Goal: Task Accomplishment & Management: Use online tool/utility

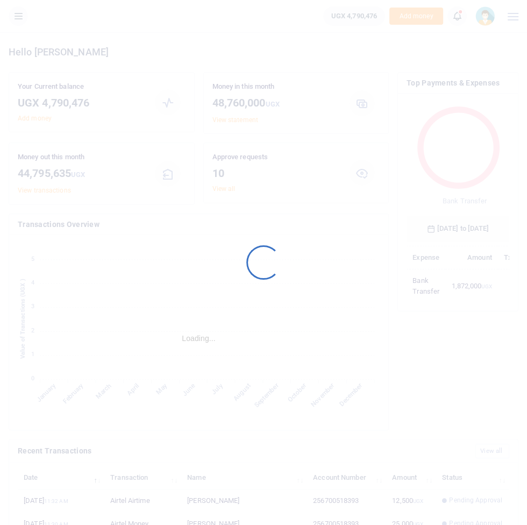
scroll to position [147, 103]
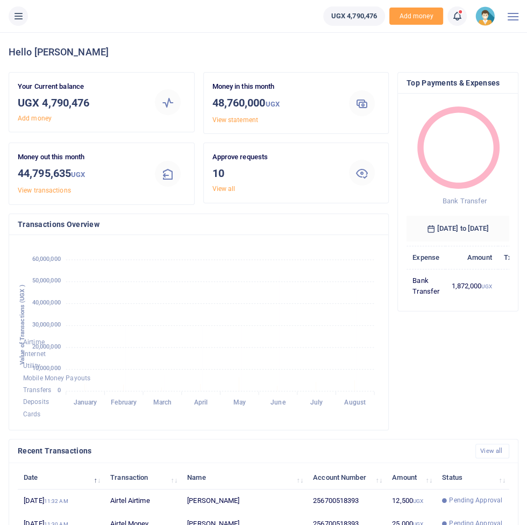
click at [24, 24] on li at bounding box center [18, 15] width 28 height 19
click at [19, 17] on icon at bounding box center [18, 16] width 11 height 12
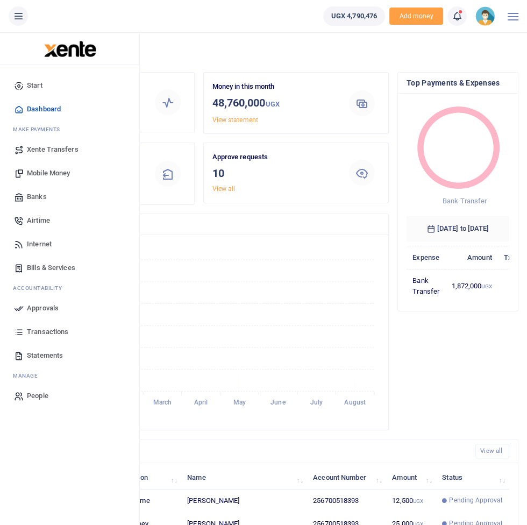
click at [36, 326] on link "Transactions" at bounding box center [70, 332] width 122 height 24
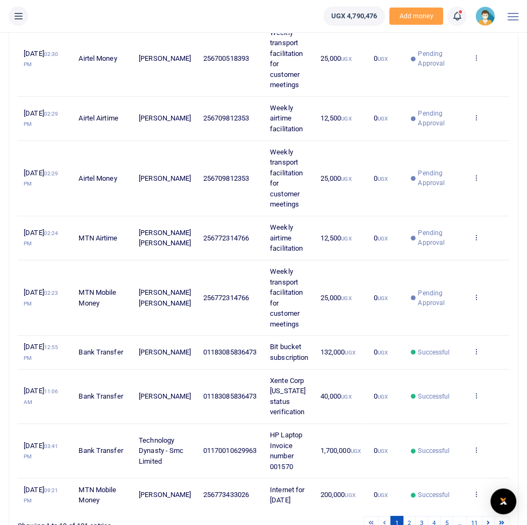
scroll to position [229, 0]
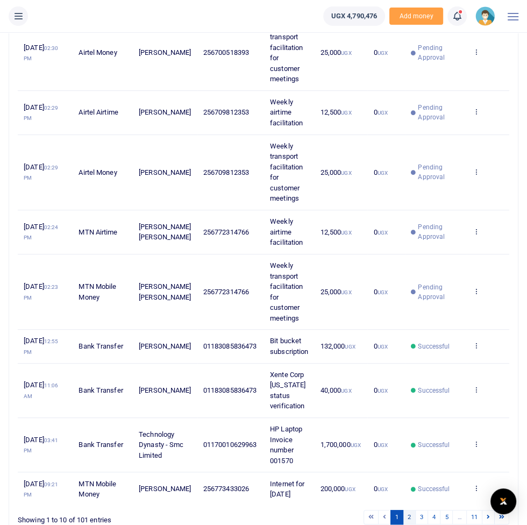
click at [409, 524] on link "2" at bounding box center [409, 516] width 13 height 15
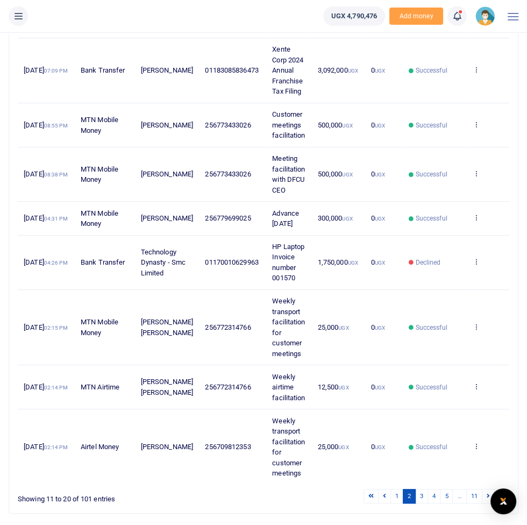
scroll to position [209, 0]
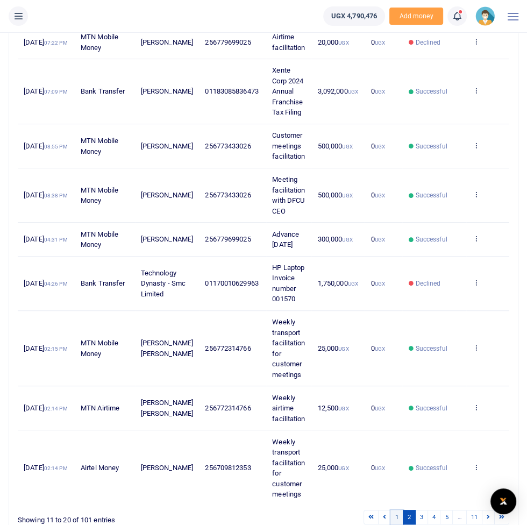
click at [398, 524] on link "1" at bounding box center [396, 516] width 13 height 15
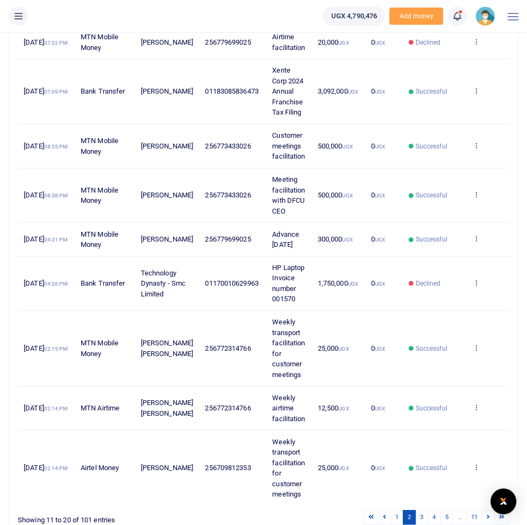
scroll to position [0, 0]
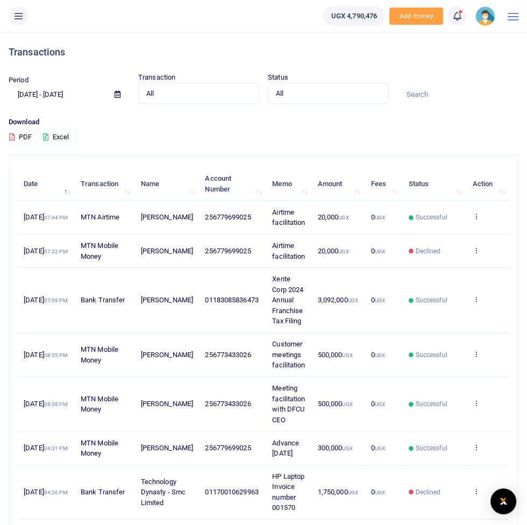
click at [189, 110] on div "Period 07/21/2025 - 08/19/2025 Transaction All Select an option... All Airtime …" at bounding box center [263, 94] width 518 height 45
click at [198, 95] on span "All" at bounding box center [194, 93] width 97 height 11
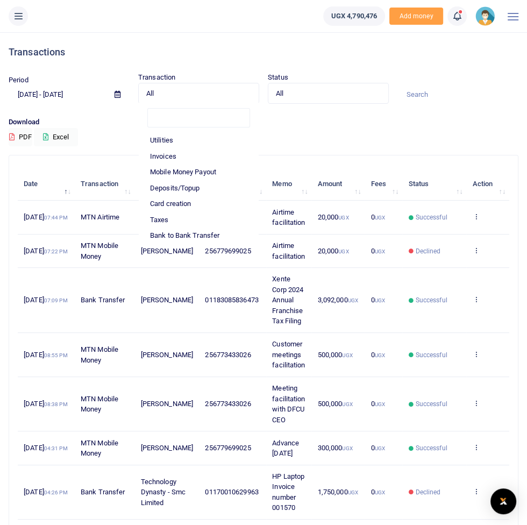
scroll to position [49, 0]
click at [166, 174] on li "Mobile Money Payout" at bounding box center [198, 170] width 119 height 16
select select "PAYOUT"
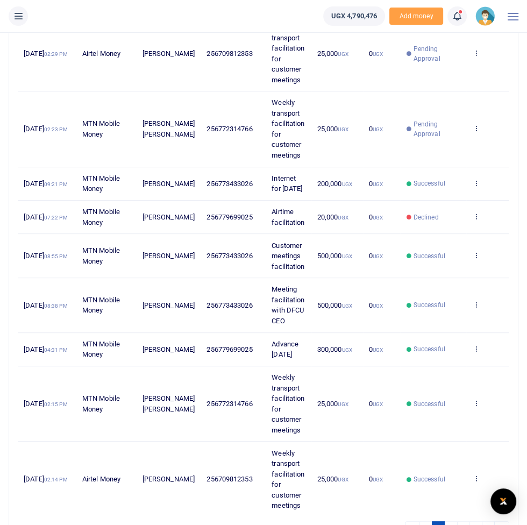
scroll to position [271, 0]
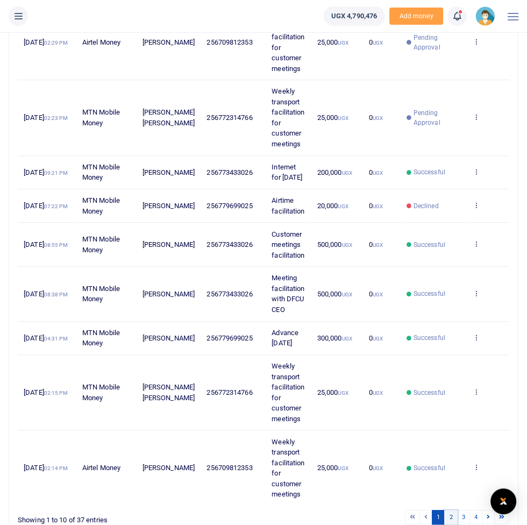
click at [451, 524] on link "2" at bounding box center [450, 516] width 13 height 15
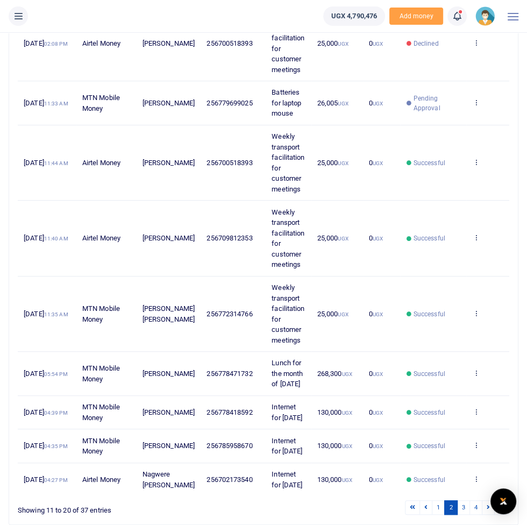
scroll to position [282, 0]
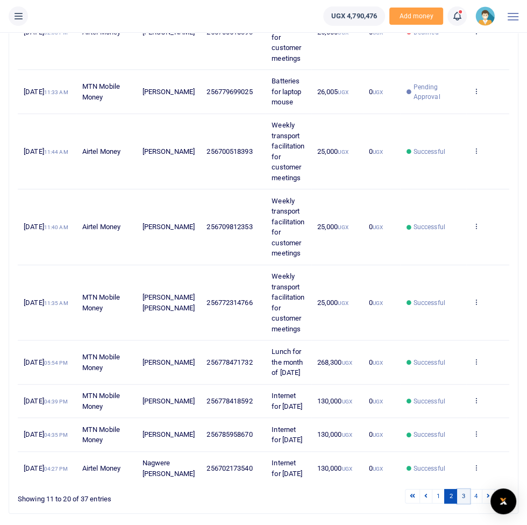
click at [463, 503] on link "3" at bounding box center [463, 495] width 13 height 15
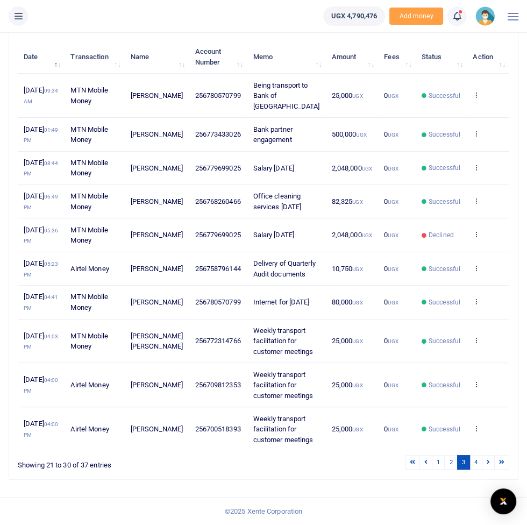
scroll to position [219, 0]
click at [465, 469] on link "3" at bounding box center [463, 462] width 13 height 15
click at [476, 469] on link "4" at bounding box center [475, 462] width 13 height 15
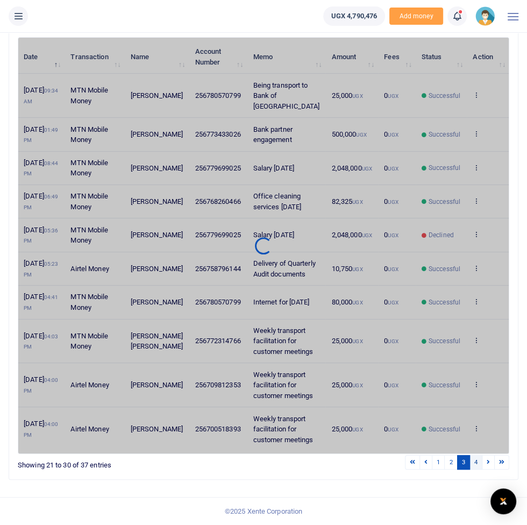
scroll to position [0, 0]
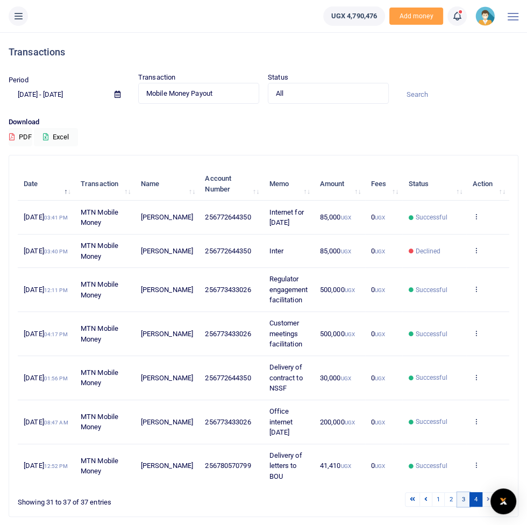
click at [464, 504] on link "3" at bounding box center [463, 499] width 13 height 15
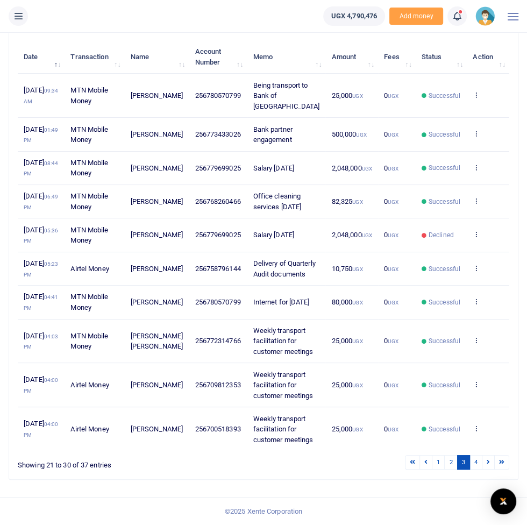
scroll to position [219, 0]
click at [451, 469] on link "2" at bounding box center [450, 462] width 13 height 15
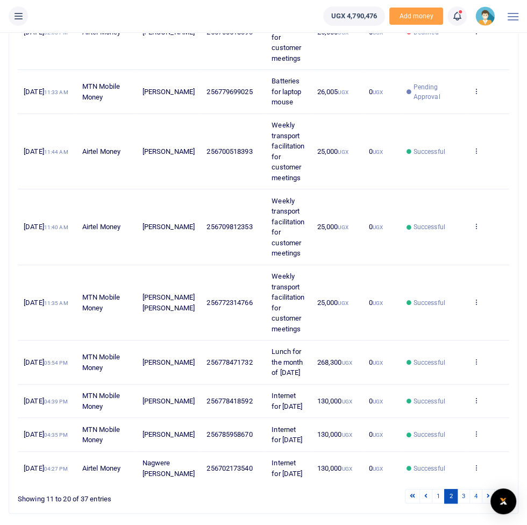
scroll to position [0, 0]
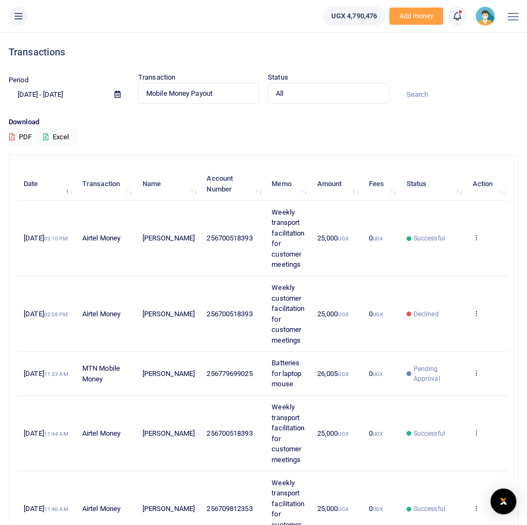
click at [19, 24] on button at bounding box center [18, 15] width 19 height 19
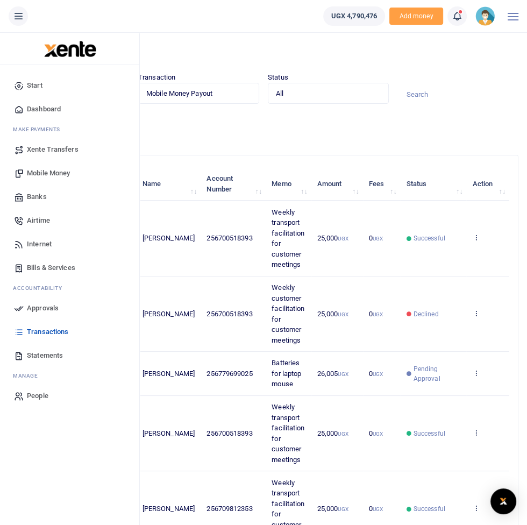
click at [64, 172] on span "Mobile Money" at bounding box center [48, 173] width 43 height 11
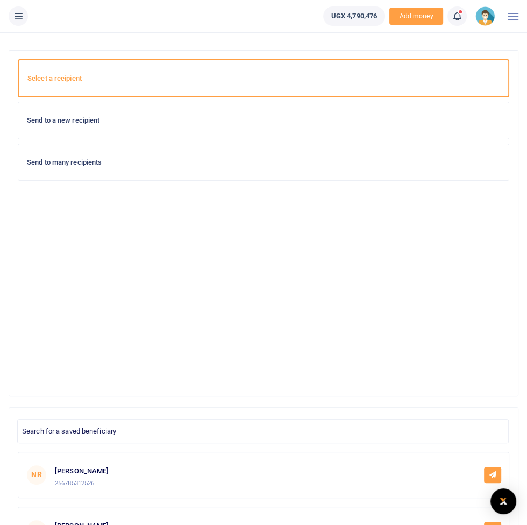
scroll to position [67, 0]
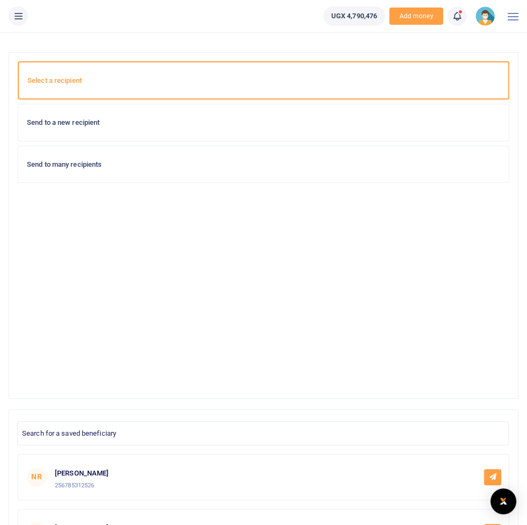
click at [411, 120] on h6 "Send to a new recipient" at bounding box center [263, 122] width 473 height 9
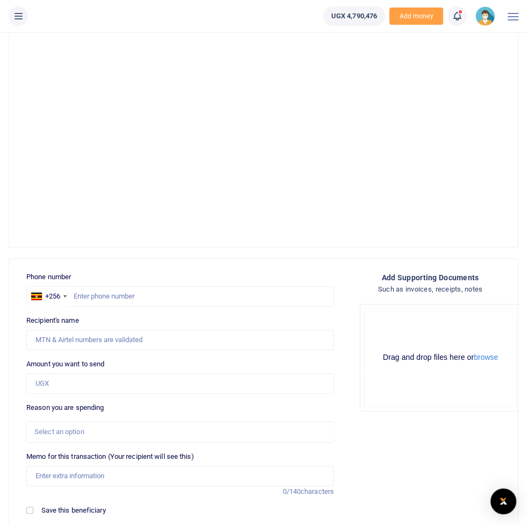
scroll to position [235, 0]
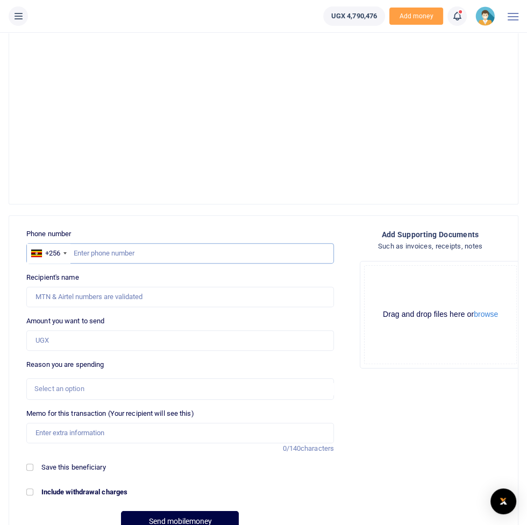
click at [302, 255] on input "text" at bounding box center [179, 253] width 307 height 20
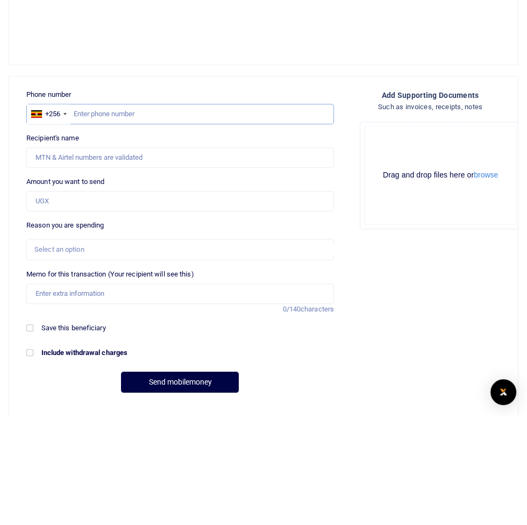
scroll to position [265, 0]
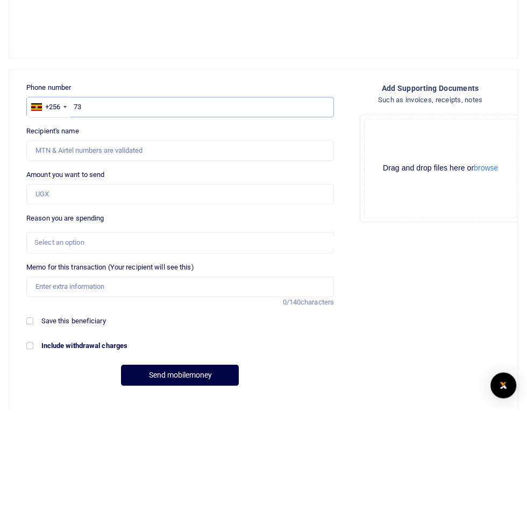
type input "7"
type input "773433026"
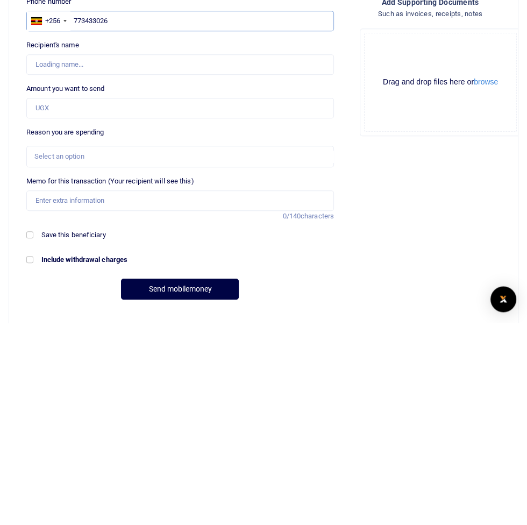
type input "[PERSON_NAME]"
type input "773433026"
click at [172, 312] on input "Amount you want to send" at bounding box center [179, 310] width 307 height 20
type input "500,000"
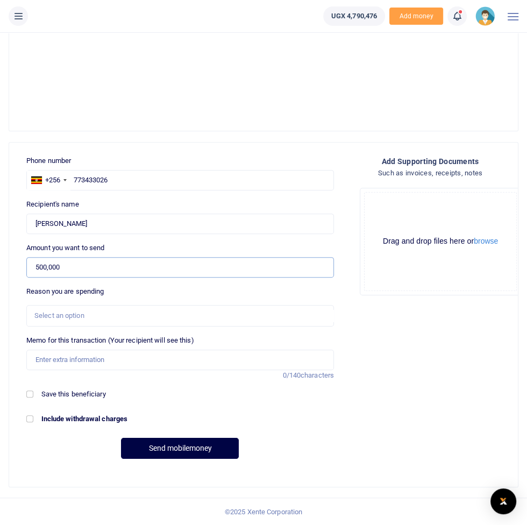
scroll to position [308, 0]
click at [164, 313] on div "Select an option" at bounding box center [176, 315] width 284 height 11
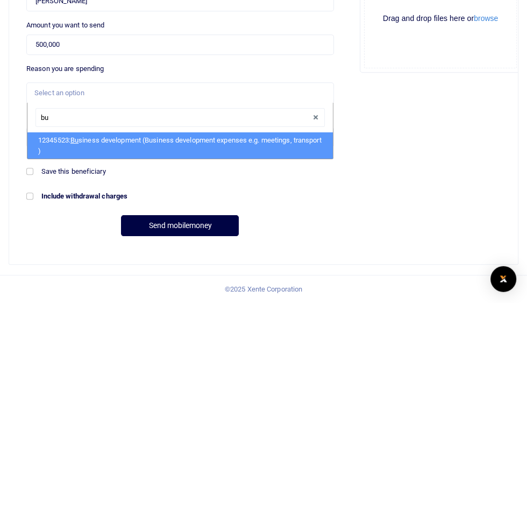
type input "bus"
click at [209, 372] on li "12345523: Bus iness development (Business development expenses e.g. meetings, t…" at bounding box center [179, 368] width 305 height 26
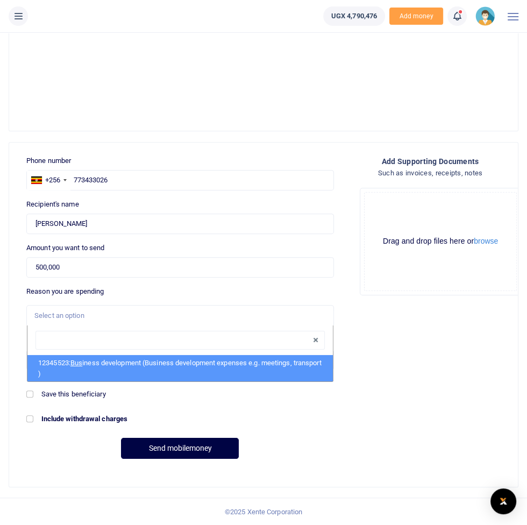
select select "15"
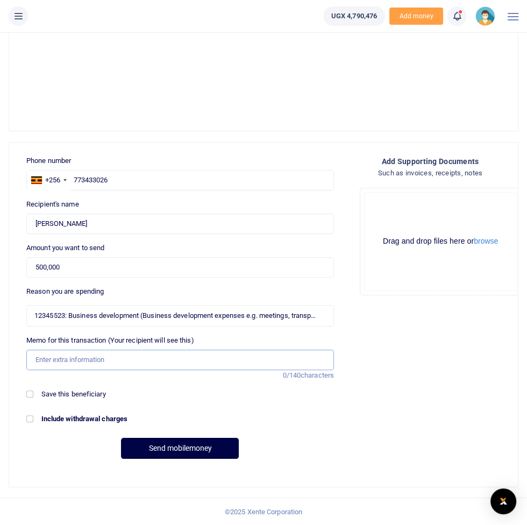
click at [176, 355] on input "Memo for this transaction (Your recipient will see this)" at bounding box center [179, 359] width 307 height 20
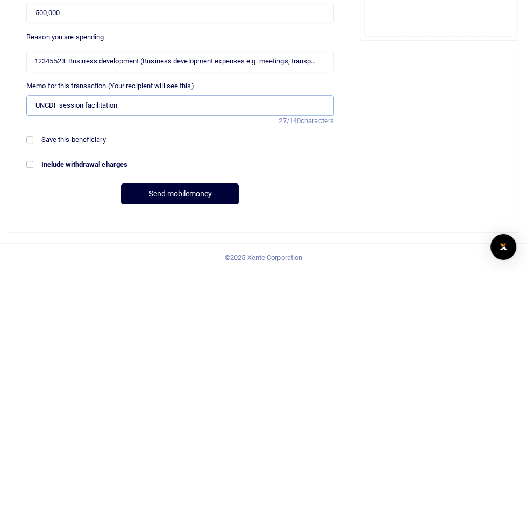
type input "UNCDF session facilitation"
click at [177, 453] on button "Send mobilemoney" at bounding box center [180, 447] width 118 height 21
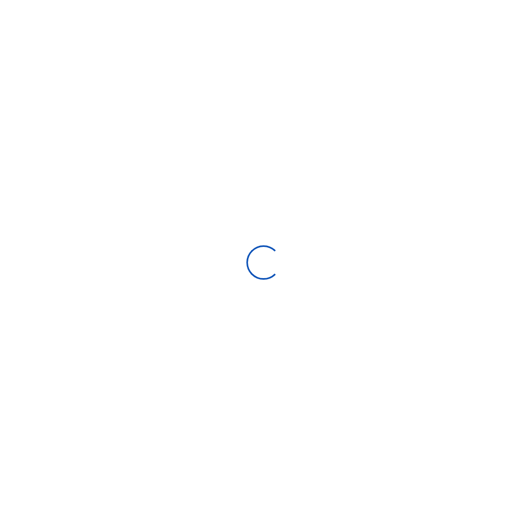
select select "Loading bundles"
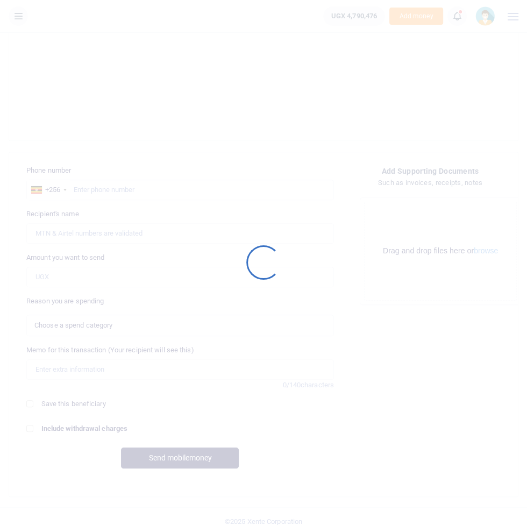
scroll to position [308, 0]
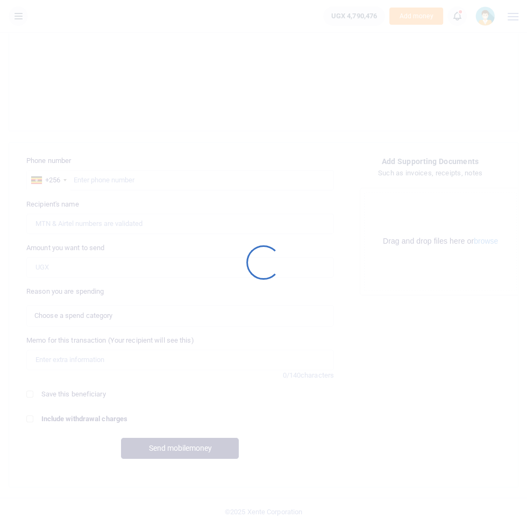
select select
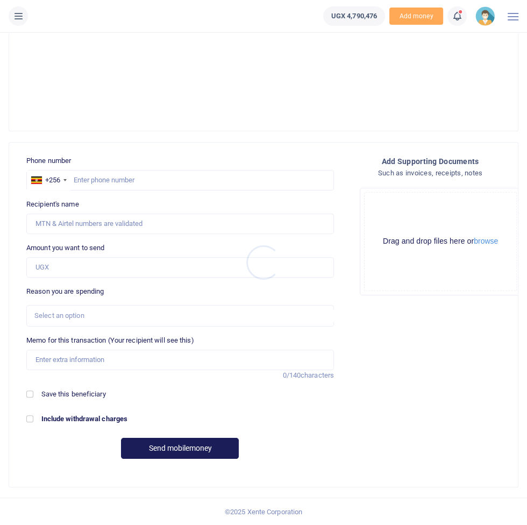
click at [17, 17] on icon at bounding box center [18, 16] width 11 height 12
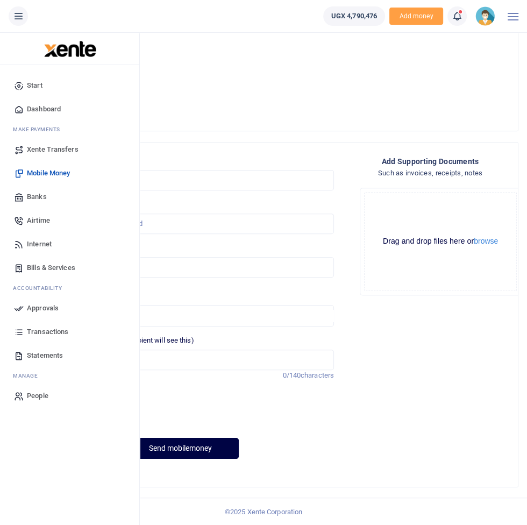
click at [59, 307] on link "Approvals" at bounding box center [70, 308] width 122 height 24
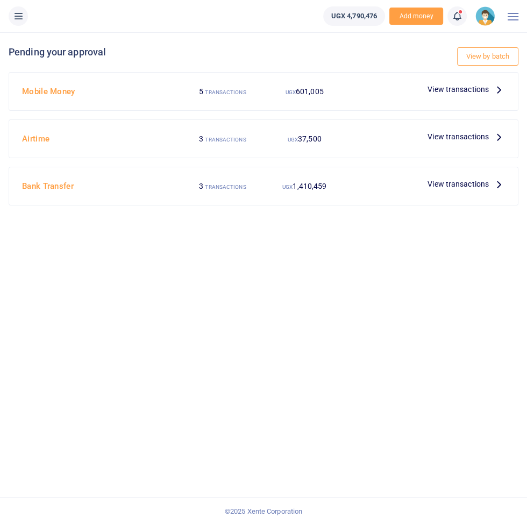
click at [456, 92] on span "View transactions" at bounding box center [457, 89] width 61 height 12
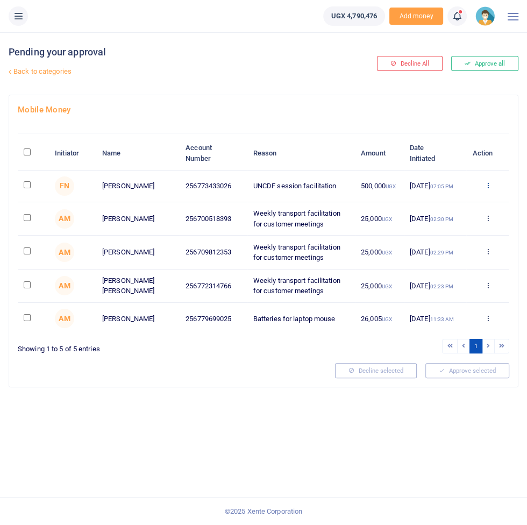
click at [491, 183] on icon at bounding box center [487, 185] width 7 height 8
click at [446, 202] on link "Approve" at bounding box center [448, 203] width 85 height 15
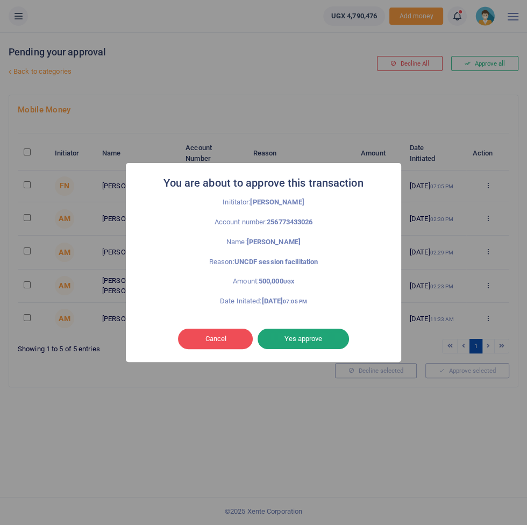
click at [314, 344] on button "Yes approve" at bounding box center [302, 338] width 91 height 20
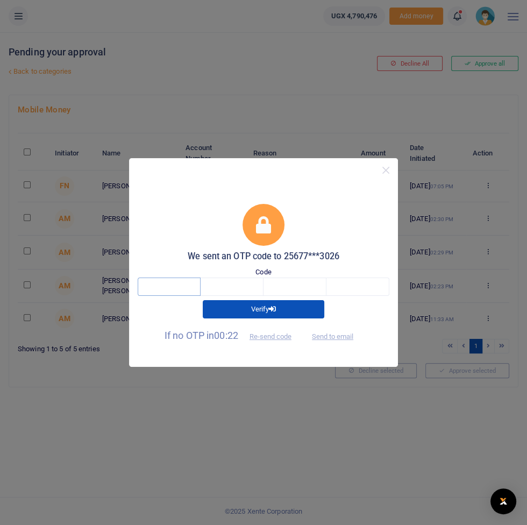
click at [162, 289] on input "text" at bounding box center [169, 286] width 63 height 18
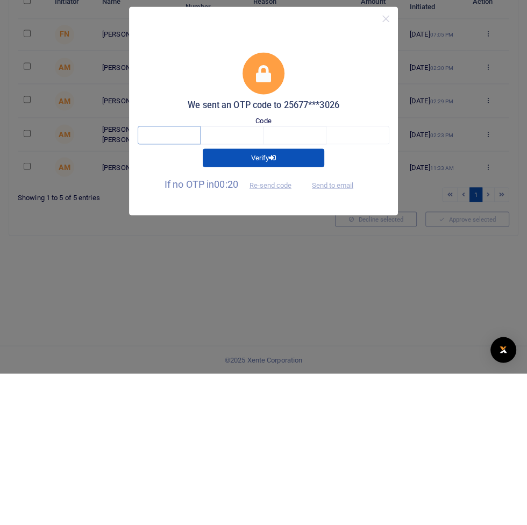
type input "4"
type input "6"
type input "8"
type input "7"
